Goal: Task Accomplishment & Management: Complete application form

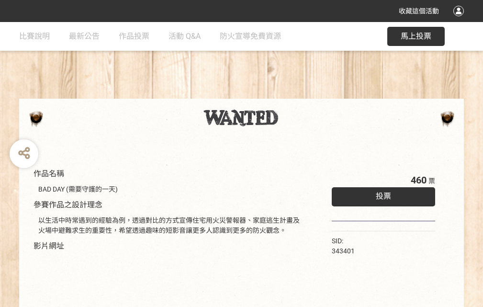
click at [460, 20] on div "收藏這個活動" at bounding box center [241, 11] width 483 height 22
click at [299, 94] on div "作品名稱 BAD DAY (需要守護的一天) 參賽作品之設計理念 以生活中時常遇到的經驗為例，透過對比的方式宣傳住宅用火災警報器、家庭逃生計畫及火場中避難求生…" at bounding box center [241, 223] width 483 height 403
click at [381, 194] on span "投票" at bounding box center [383, 196] width 15 height 9
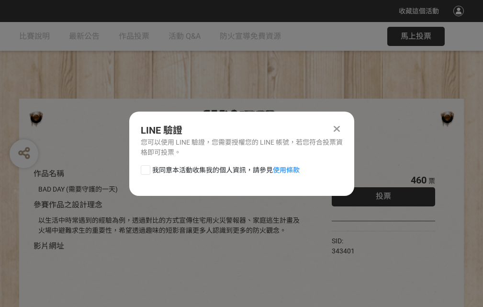
click at [145, 168] on div at bounding box center [146, 170] width 10 height 10
checkbox input "true"
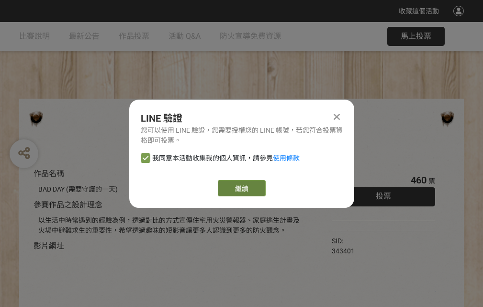
click at [241, 188] on link "繼續" at bounding box center [242, 188] width 48 height 16
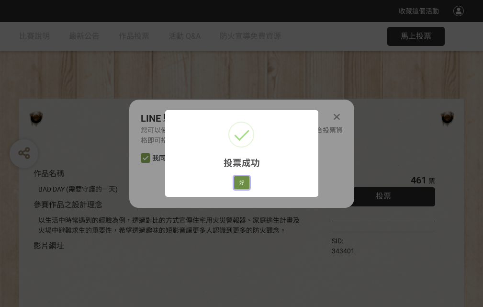
click at [239, 181] on button "好" at bounding box center [241, 182] width 15 height 13
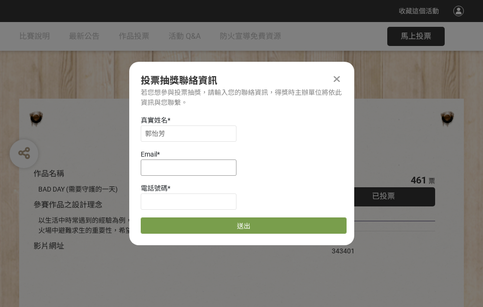
click at [192, 167] on input at bounding box center [189, 167] width 96 height 16
type input "[EMAIL_ADDRESS][DOMAIN_NAME]"
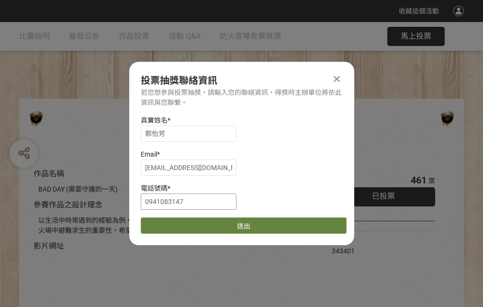
type input "0941083147"
click at [168, 222] on button "送出" at bounding box center [244, 225] width 206 height 16
